Goal: Task Accomplishment & Management: Complete application form

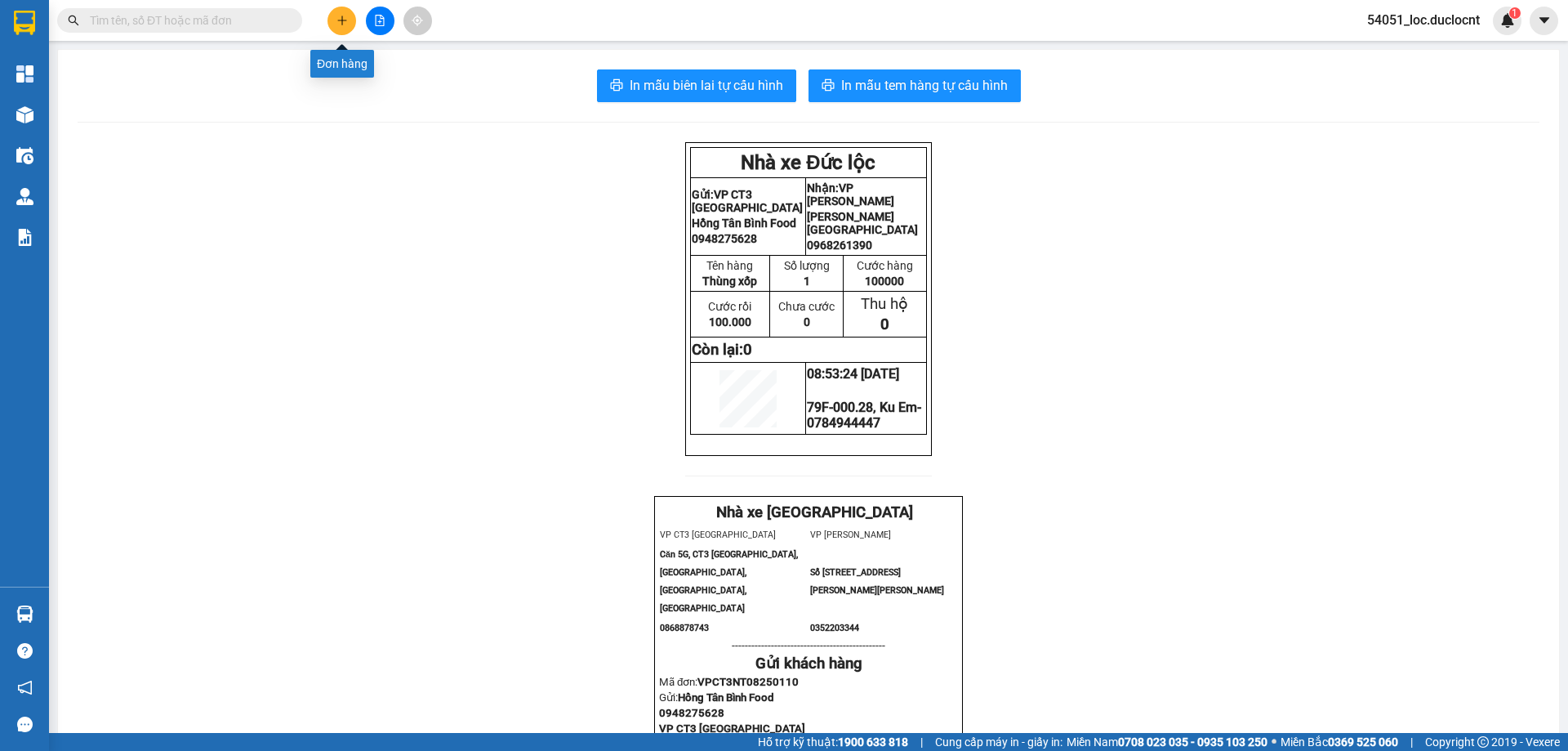
click at [344, 29] on button at bounding box center [342, 21] width 29 height 29
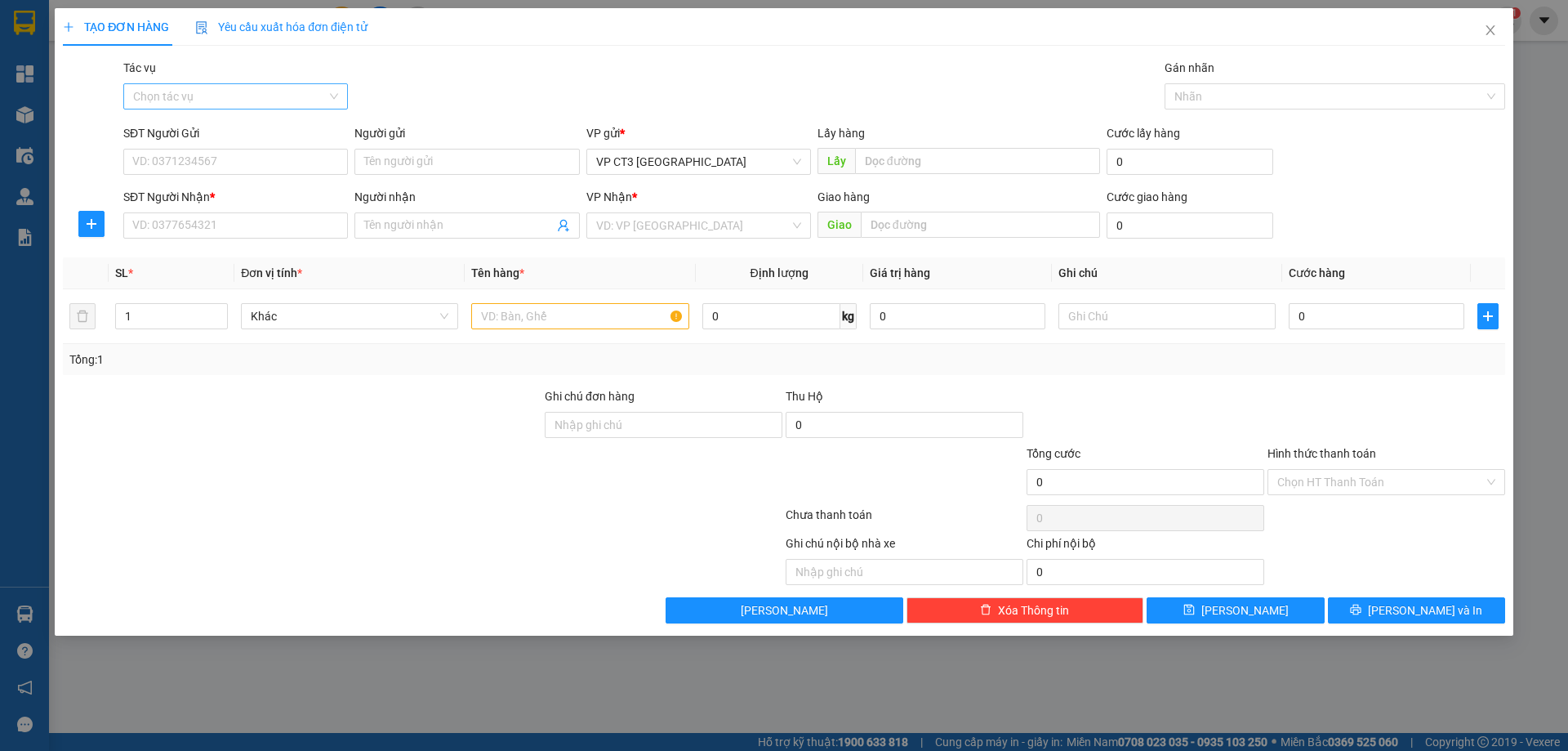
click at [301, 91] on input "Tác vụ" at bounding box center [229, 96] width 194 height 24
click at [274, 160] on div "Nhập hàng kho nhận" at bounding box center [236, 155] width 205 height 18
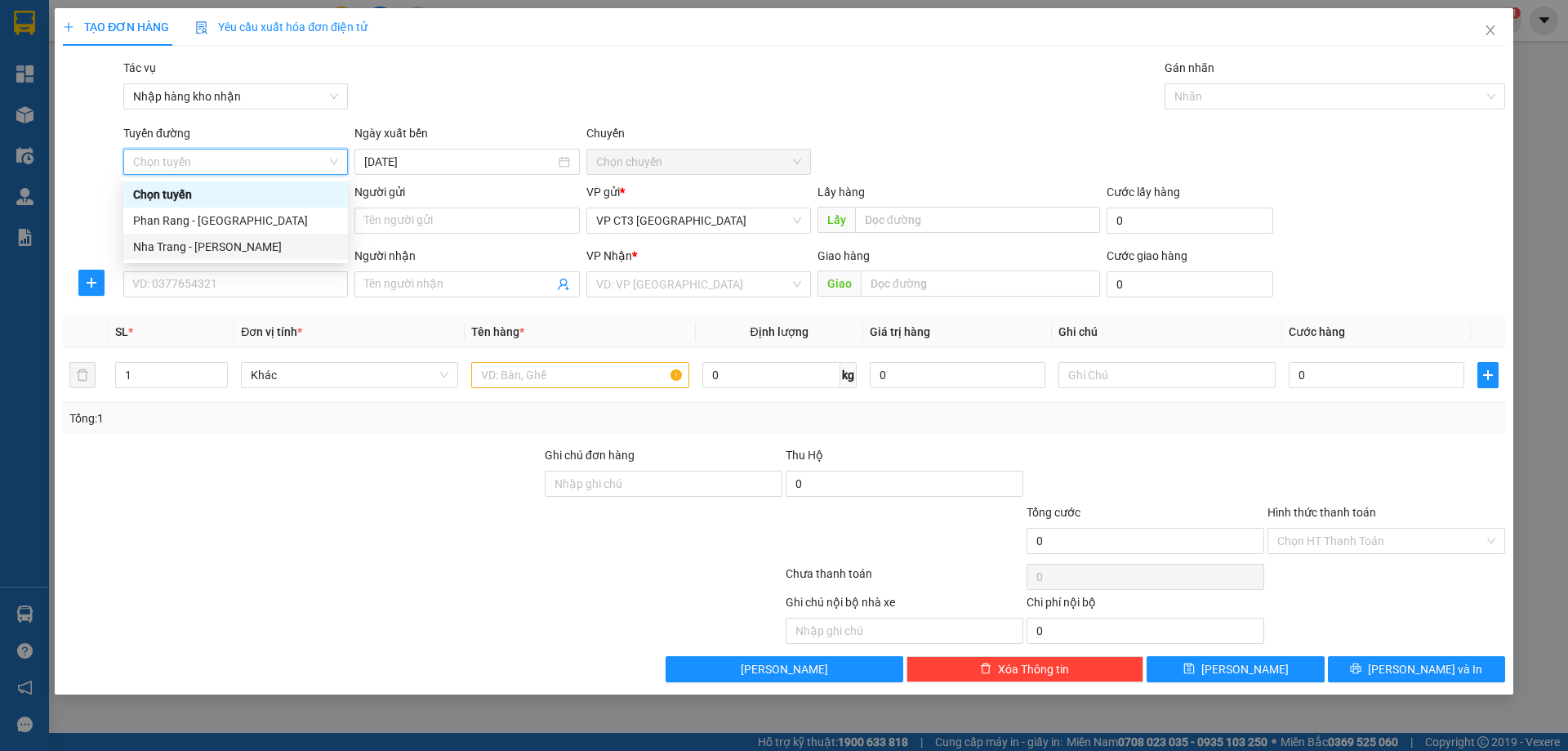
click at [250, 249] on div "Nha Trang - [PERSON_NAME]" at bounding box center [236, 246] width 205 height 18
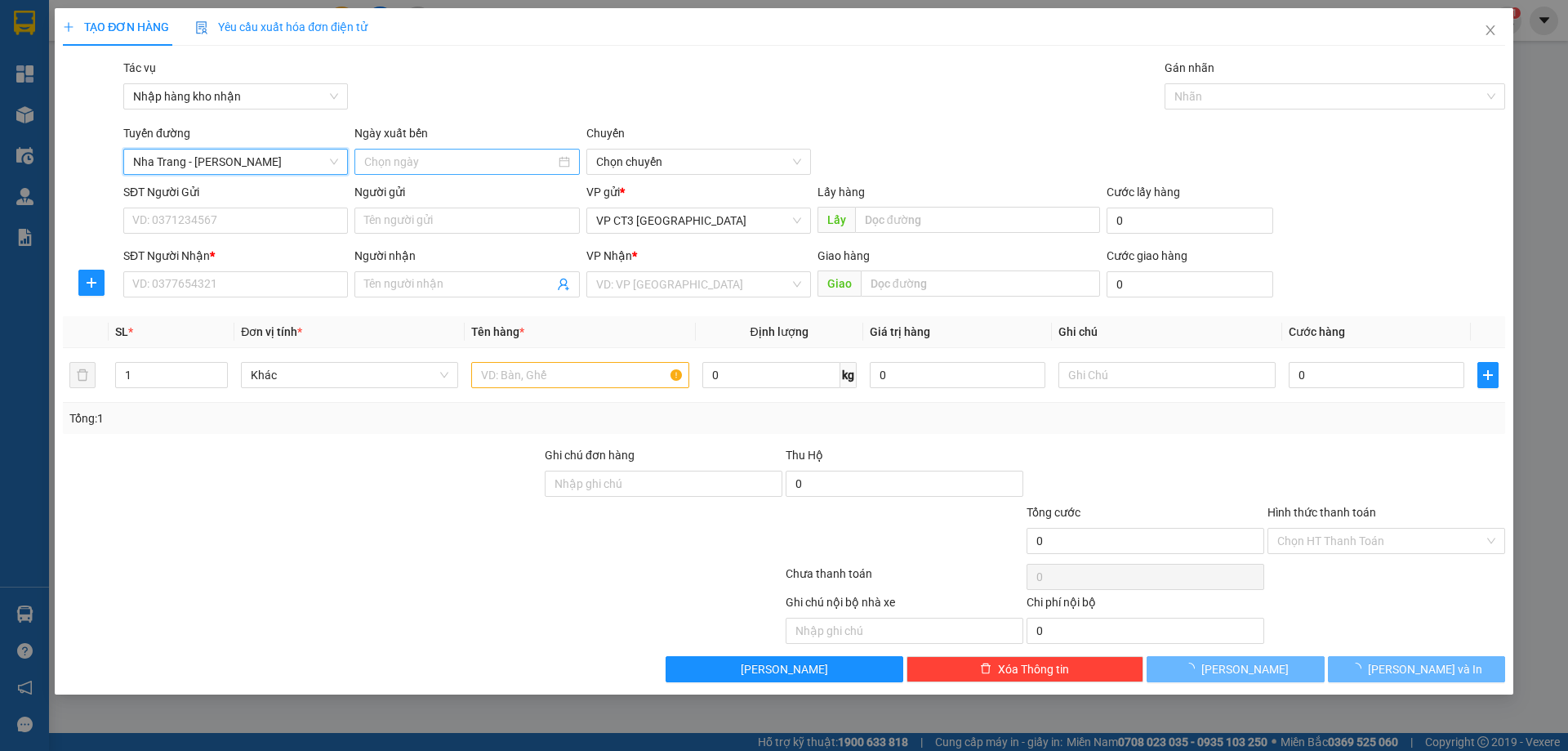
click at [494, 164] on input at bounding box center [459, 162] width 190 height 18
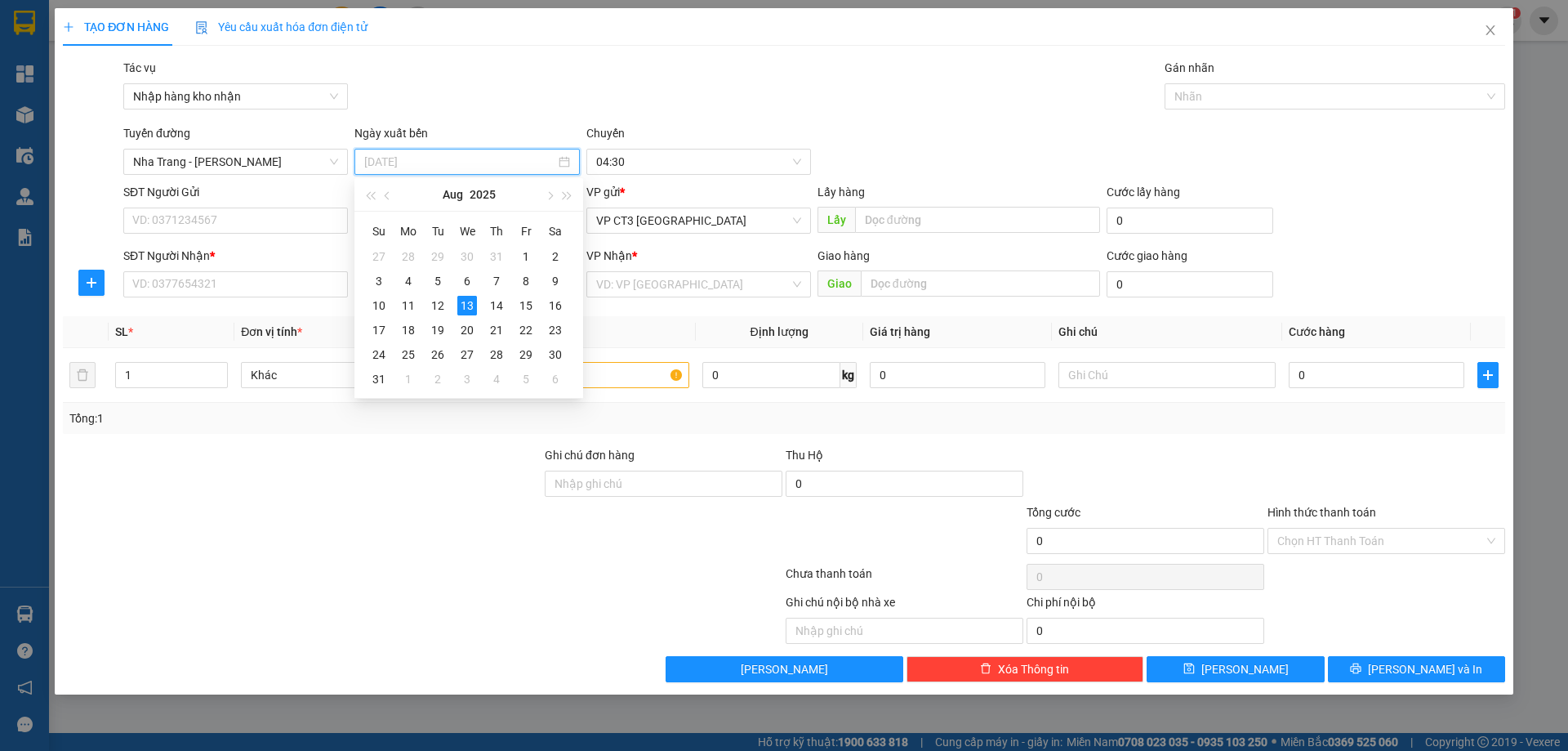
type input "[DATE]"
click at [465, 305] on div "13" at bounding box center [467, 305] width 20 height 20
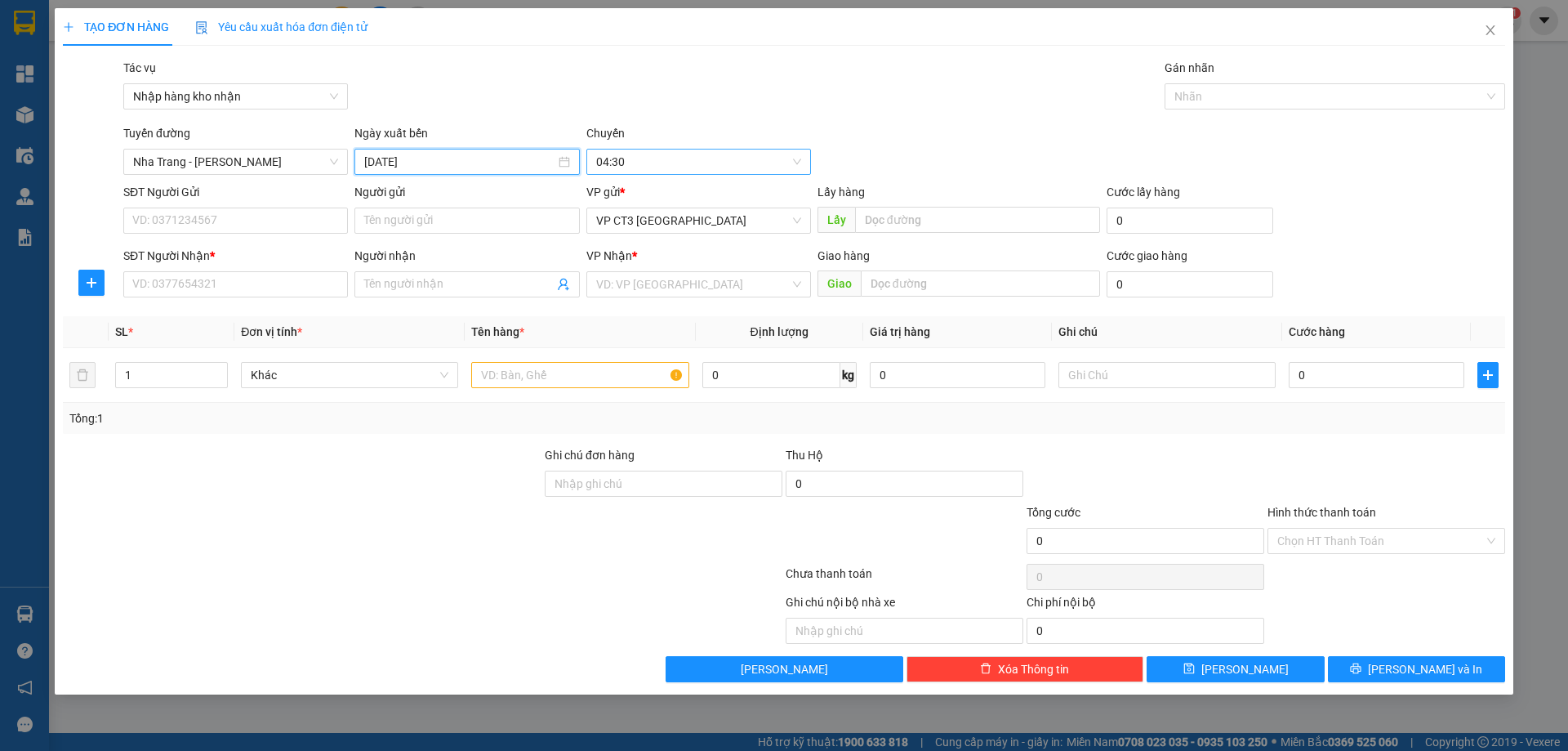
click at [659, 166] on span "04:30" at bounding box center [699, 162] width 205 height 24
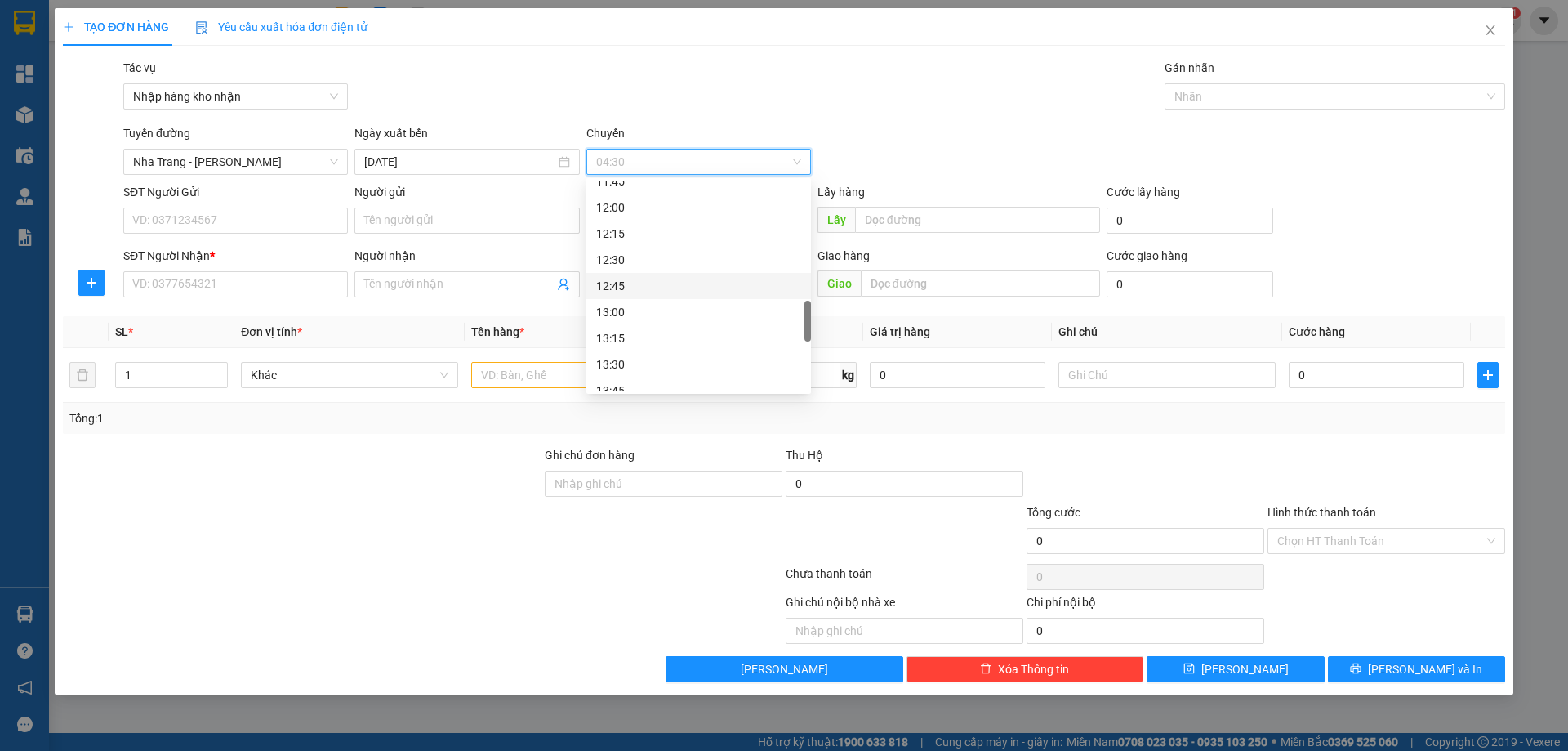
scroll to position [634, 0]
click at [657, 296] on div "11:15" at bounding box center [699, 292] width 205 height 18
click at [1224, 94] on div at bounding box center [1327, 96] width 316 height 20
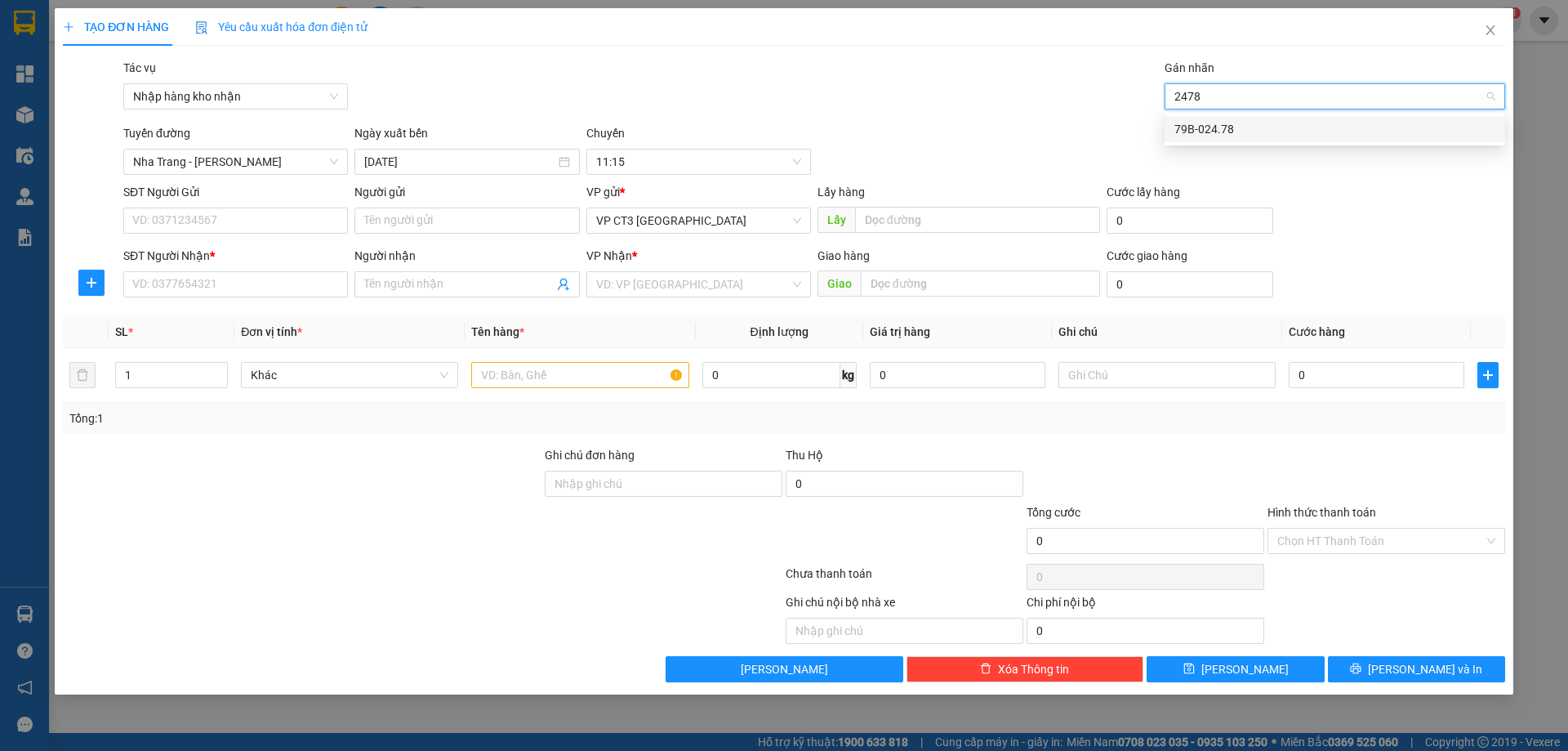
type input "2478"
click at [1211, 127] on div "79B-024.78" at bounding box center [1334, 129] width 321 height 18
type input "phap"
click at [1276, 125] on div "Pháp- 0977516090" at bounding box center [1334, 129] width 321 height 18
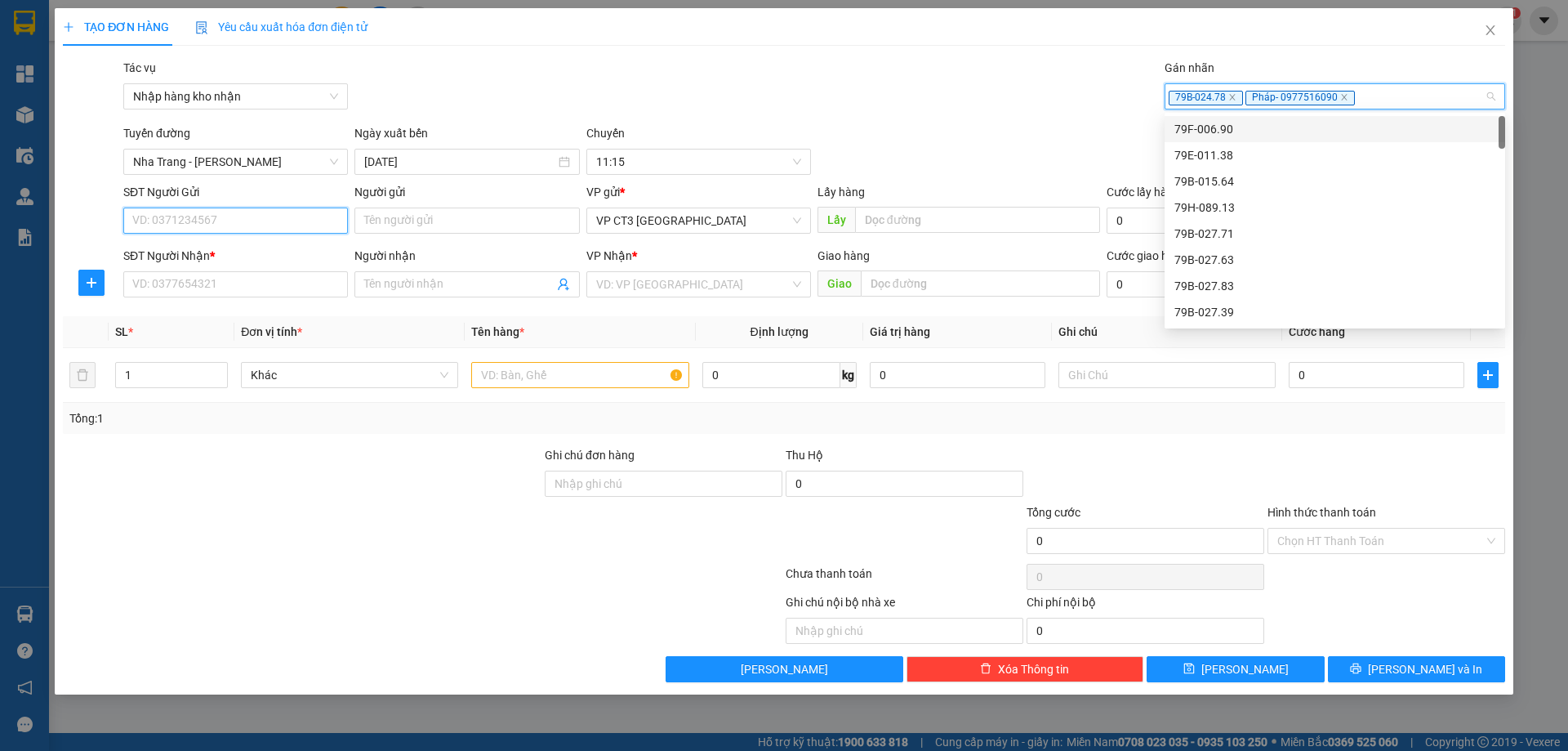
click at [246, 215] on input "SĐT Người Gửi" at bounding box center [236, 221] width 224 height 26
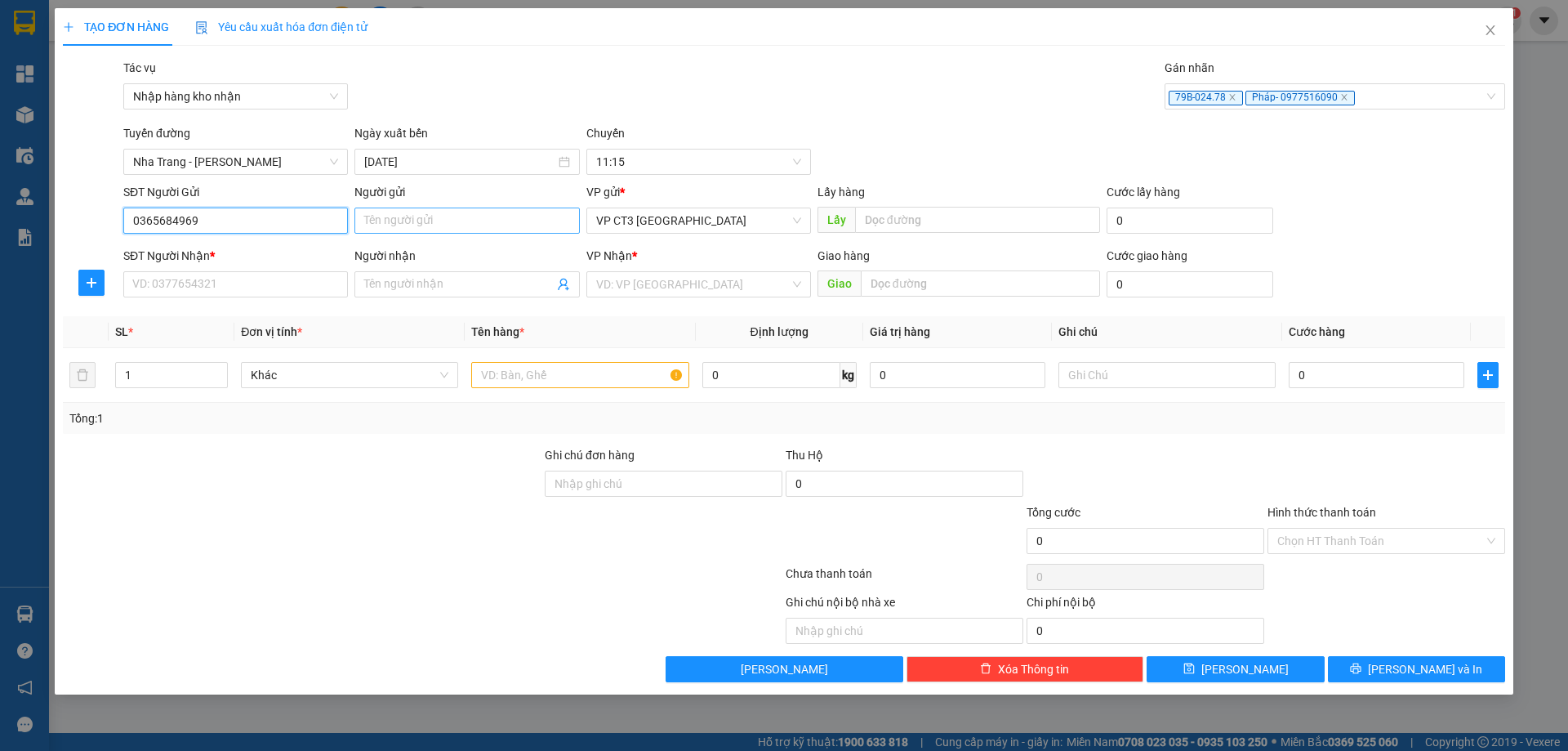
type input "0365684969"
click at [409, 222] on input "Người gửi" at bounding box center [467, 221] width 224 height 26
type input "[PERSON_NAME]"
click at [282, 278] on input "SĐT Người Nhận *" at bounding box center [236, 284] width 224 height 26
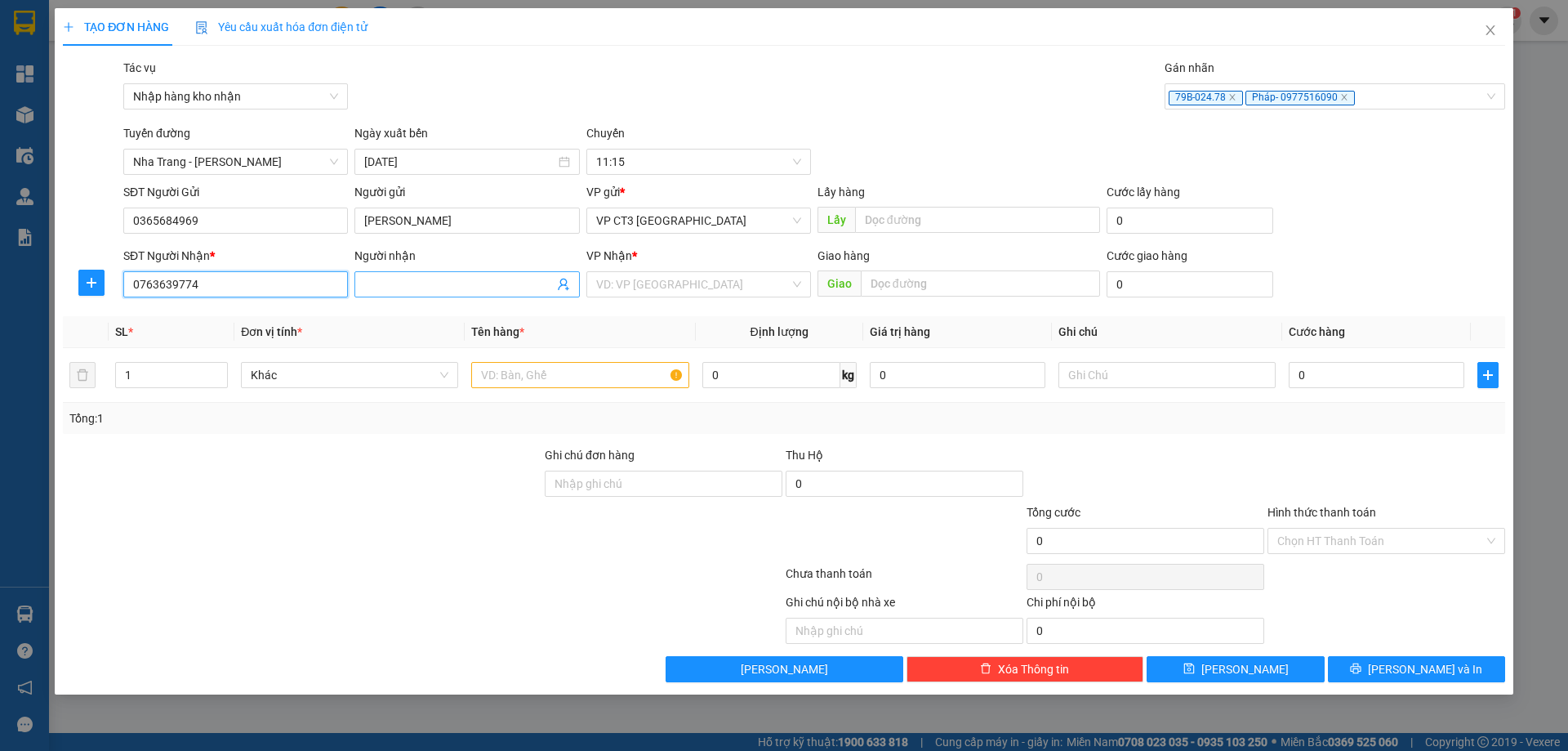
type input "0763639774"
click at [412, 289] on input "Người nhận" at bounding box center [458, 284] width 189 height 18
type input "[PERSON_NAME]"
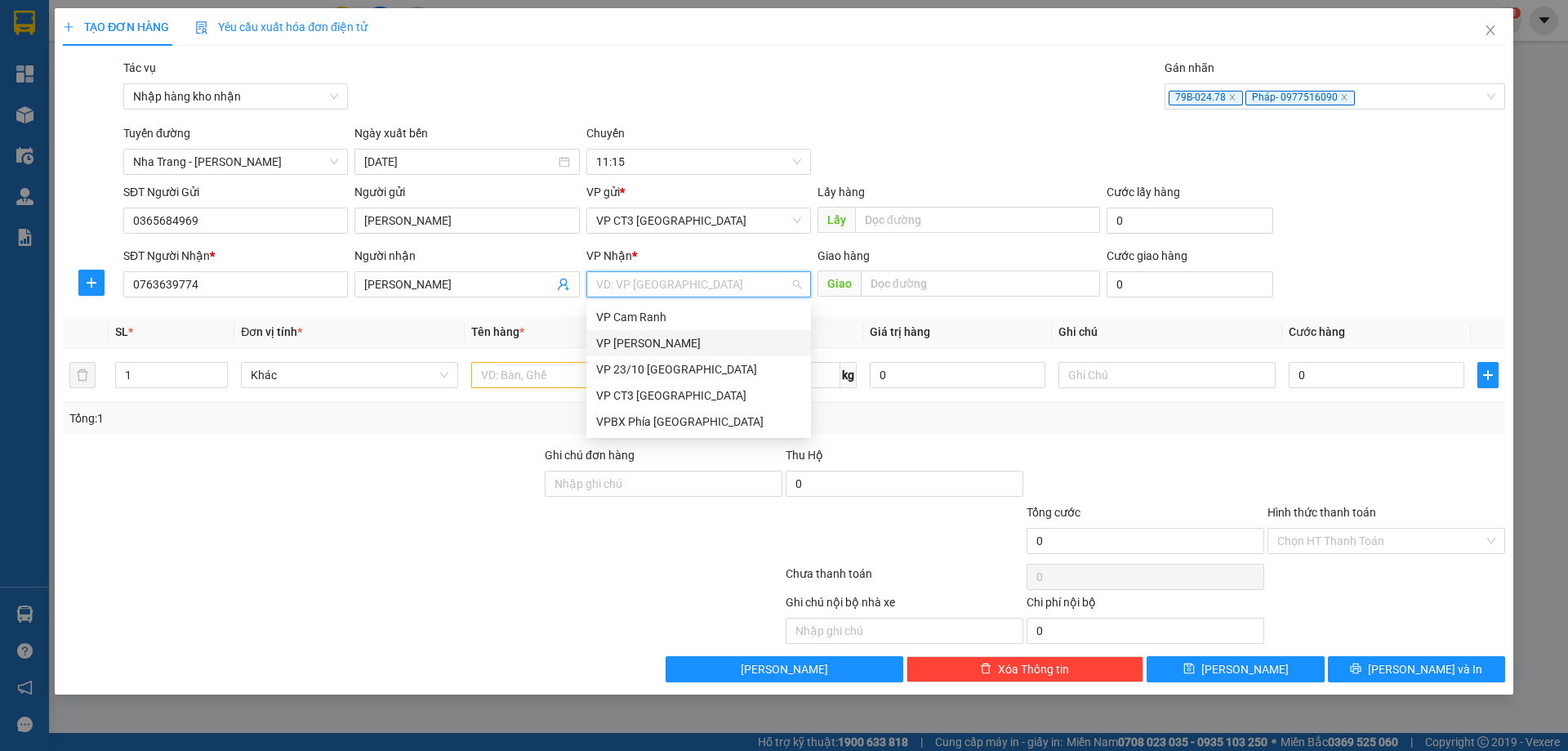
click at [632, 345] on div "VP [PERSON_NAME]" at bounding box center [699, 342] width 205 height 18
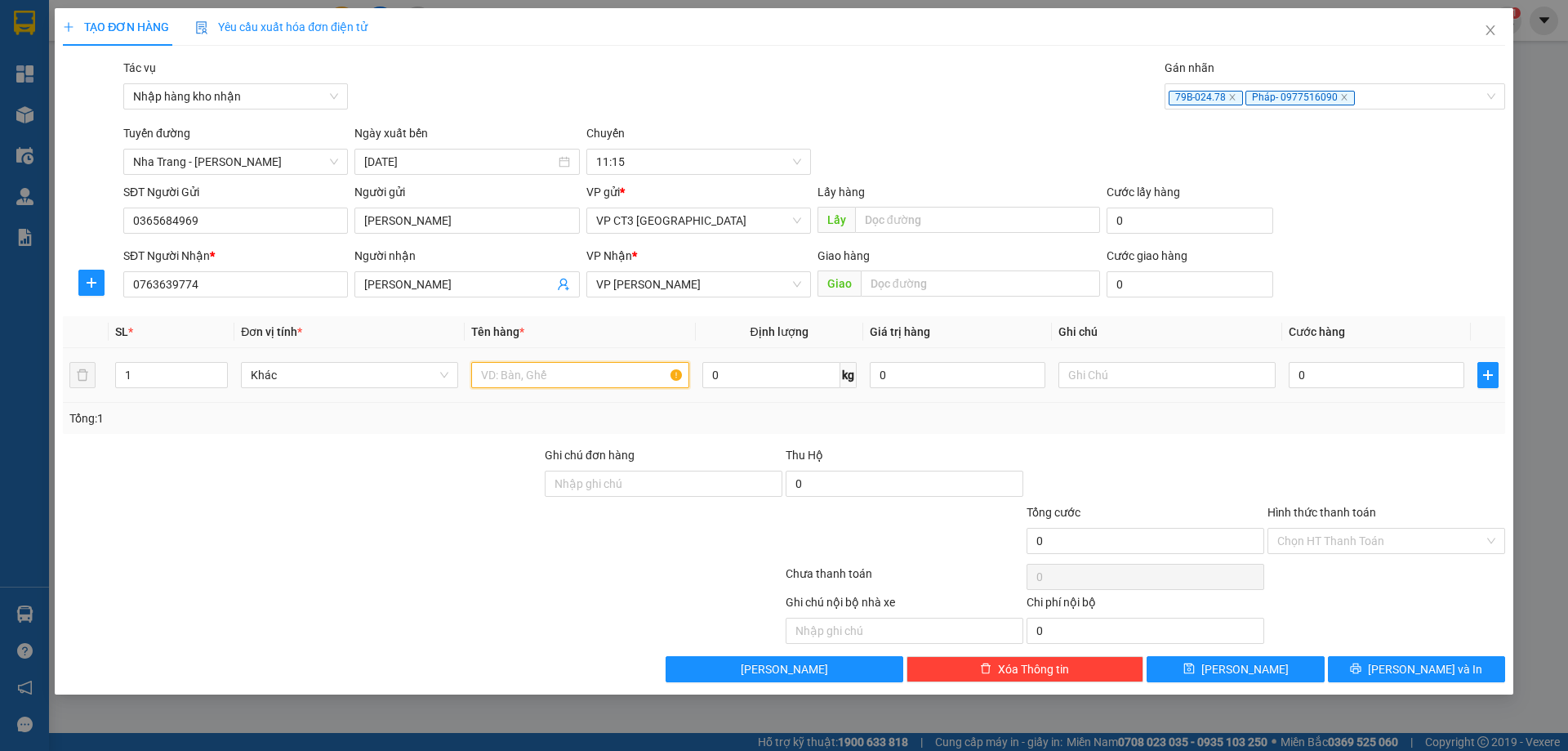
click at [502, 376] on input "text" at bounding box center [580, 375] width 217 height 26
type input "[PERSON_NAME]"
type input "2"
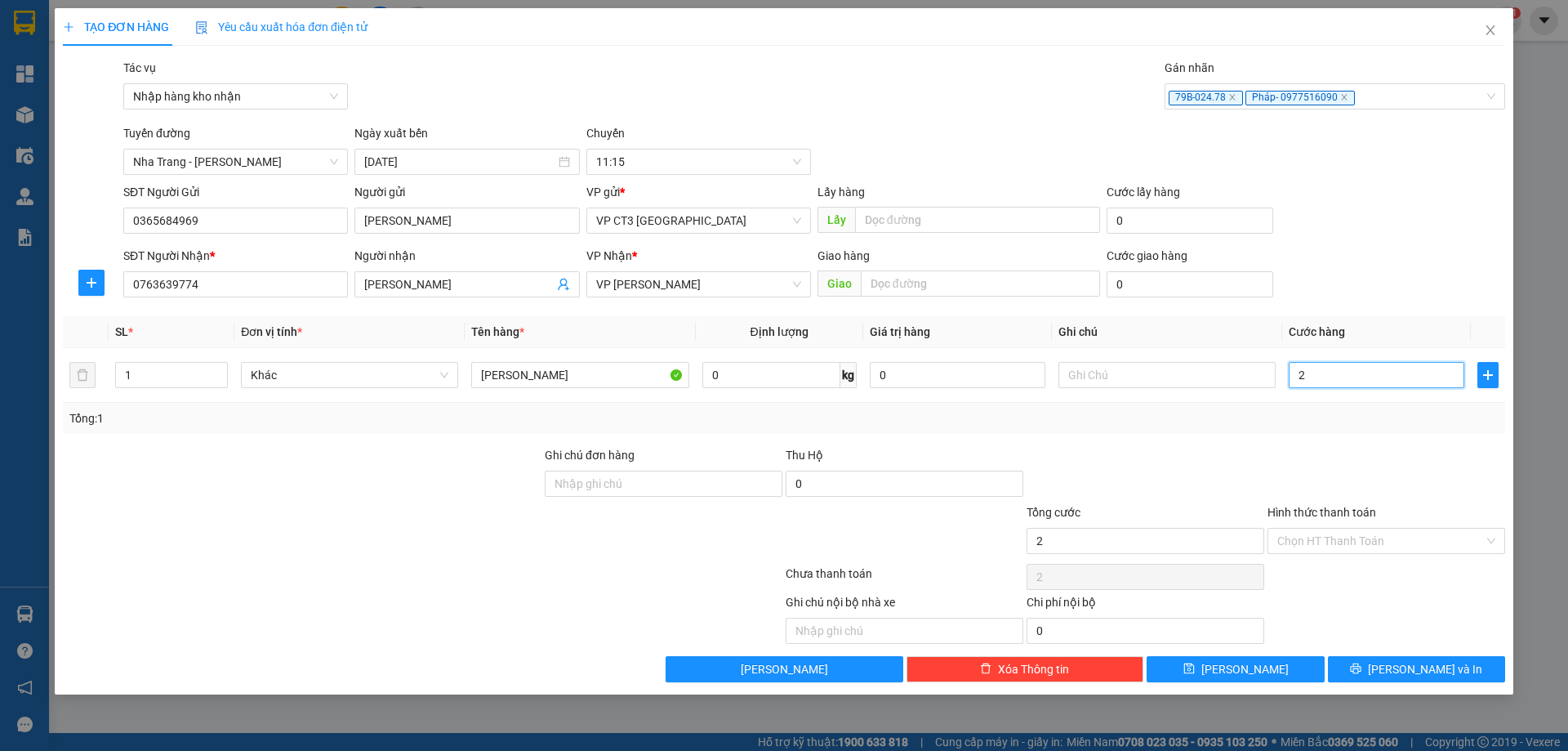
type input "20"
type input "200"
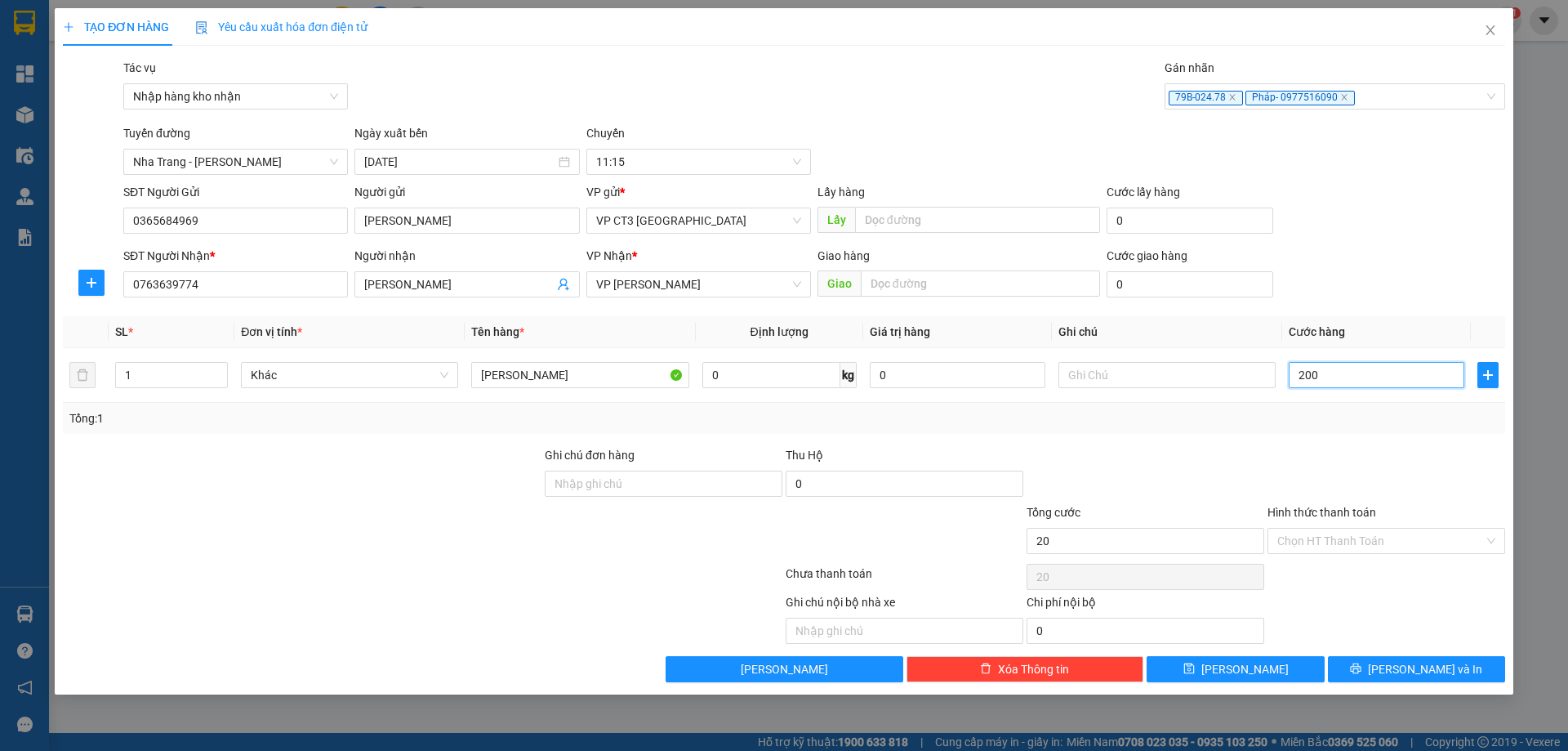
type input "200"
type input "2.000"
type input "20.000"
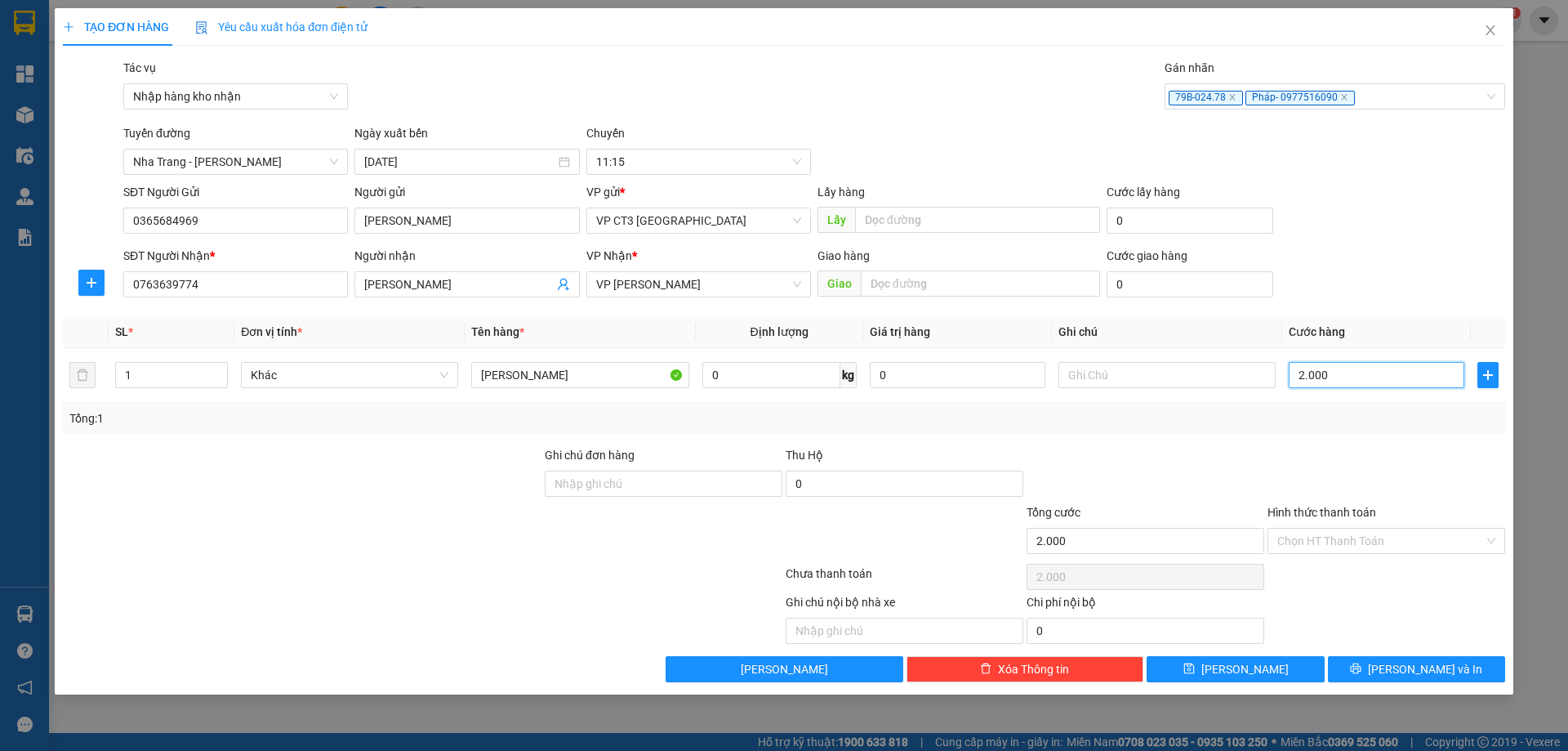
type input "20.000"
click at [1333, 548] on input "Hình thức thanh toán" at bounding box center [1381, 541] width 207 height 24
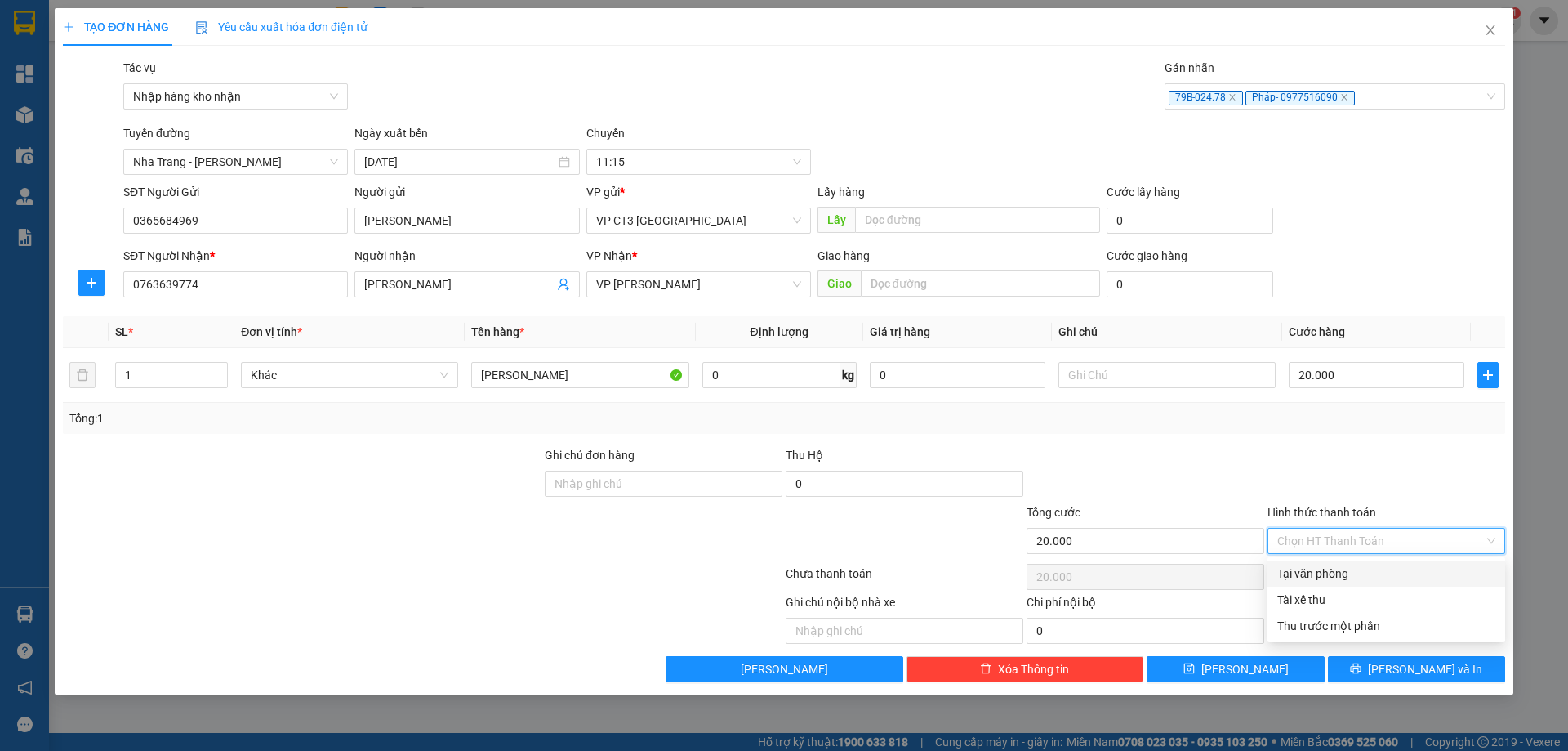
click at [1366, 573] on div "Tại văn phòng" at bounding box center [1386, 573] width 218 height 18
type input "0"
click at [1455, 667] on button "[PERSON_NAME] và In" at bounding box center [1417, 669] width 177 height 26
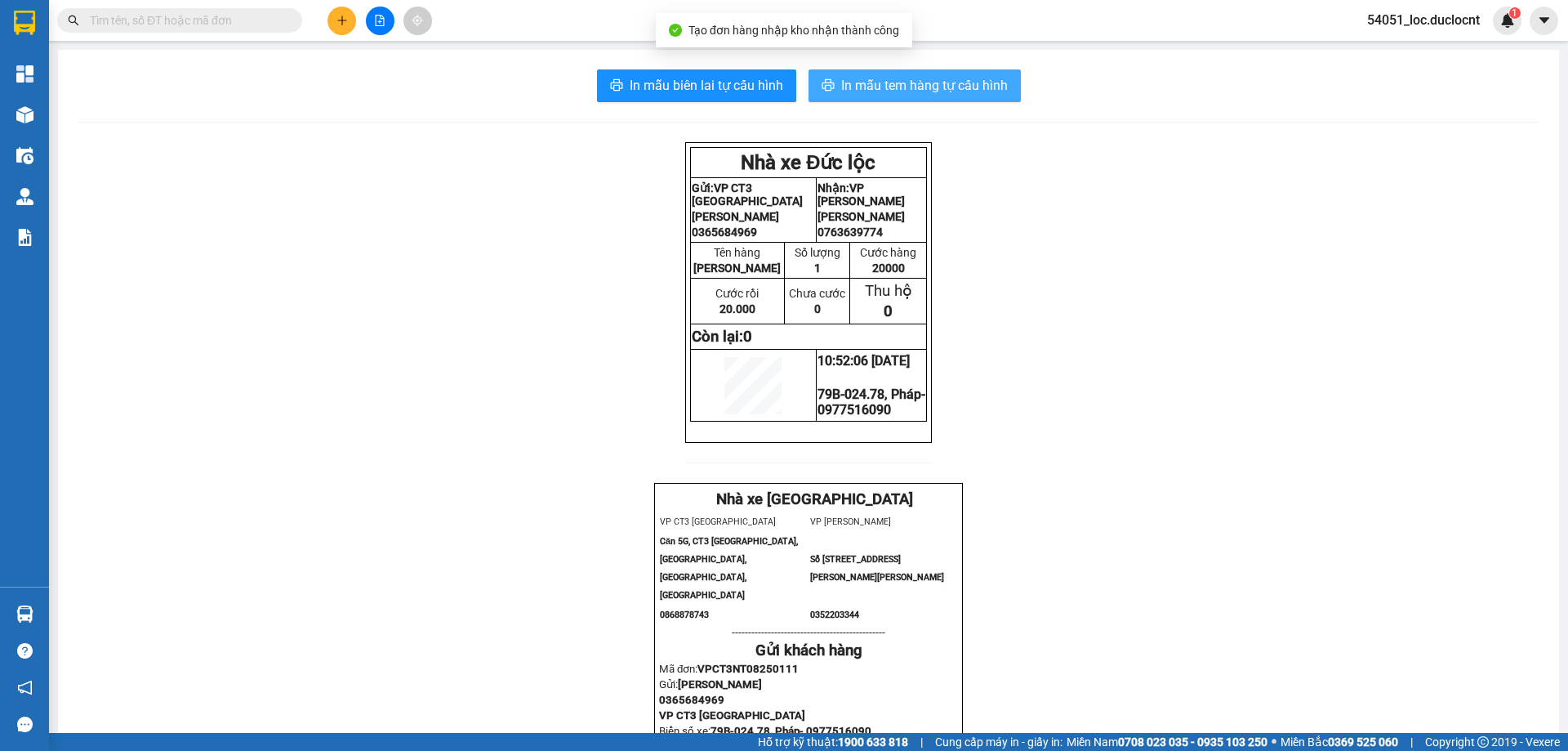
click at [890, 90] on span "In mẫu tem hàng tự cấu hình" at bounding box center [925, 84] width 167 height 20
